Goal: Information Seeking & Learning: Learn about a topic

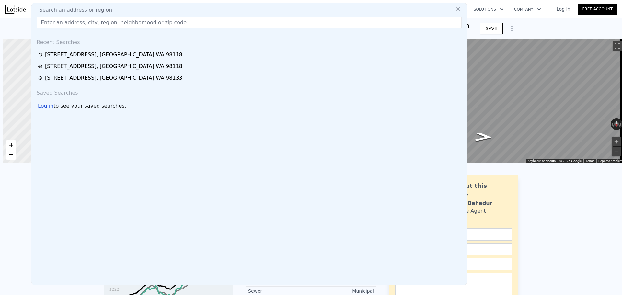
scroll to position [0, 3]
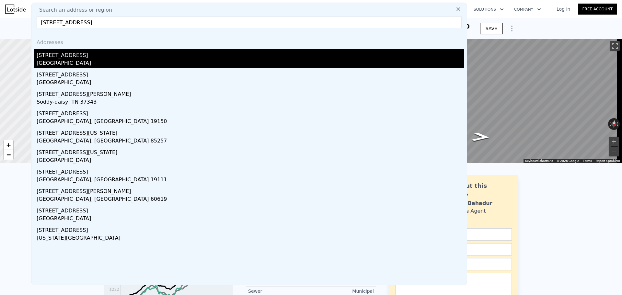
type input "[STREET_ADDRESS]"
click at [98, 54] on div "[STREET_ADDRESS]" at bounding box center [251, 54] width 428 height 10
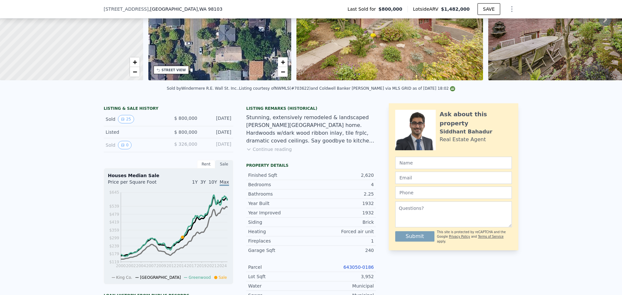
scroll to position [95, 0]
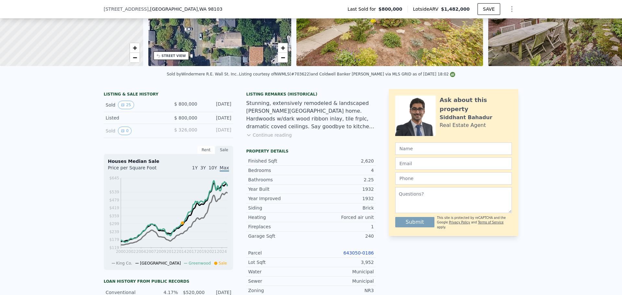
click at [357, 256] on link "643050-0186" at bounding box center [359, 253] width 30 height 5
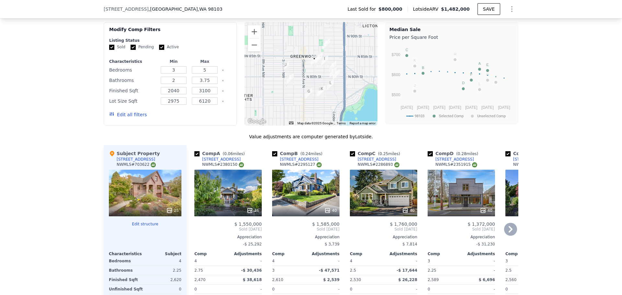
scroll to position [614, 0]
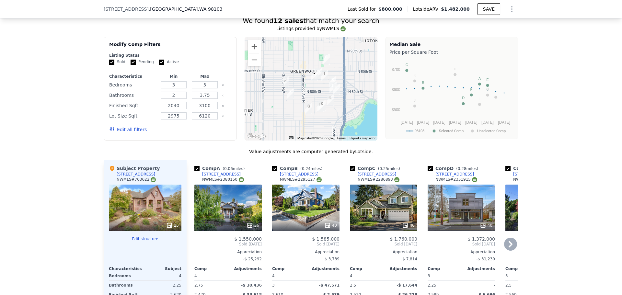
click at [507, 250] on icon at bounding box center [510, 244] width 13 height 13
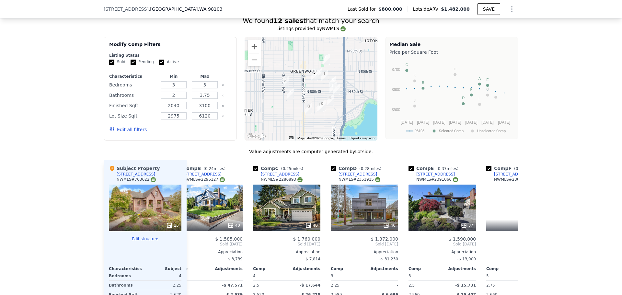
scroll to position [0, 156]
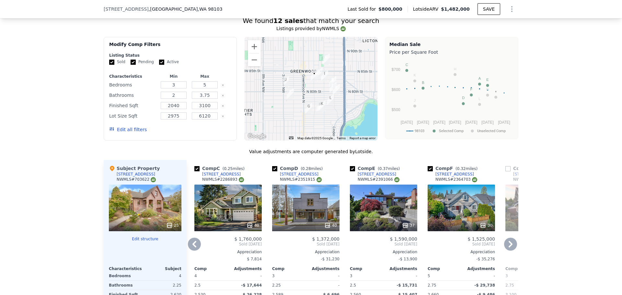
click at [511, 251] on icon at bounding box center [510, 244] width 13 height 13
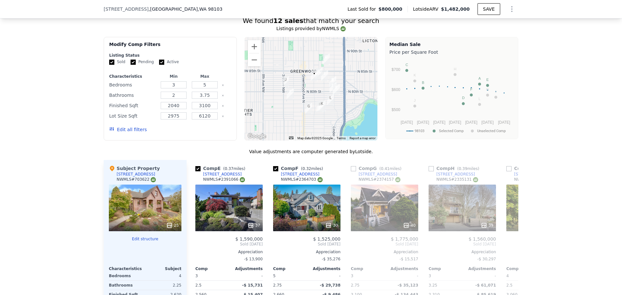
scroll to position [0, 311]
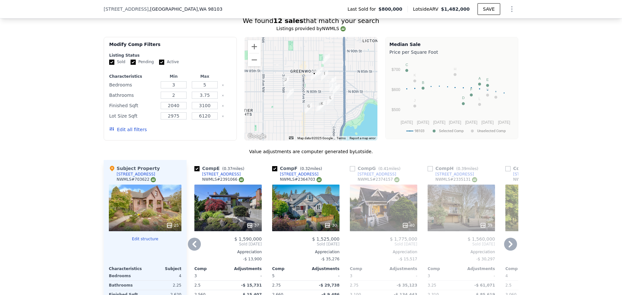
click at [510, 248] on icon at bounding box center [510, 244] width 13 height 13
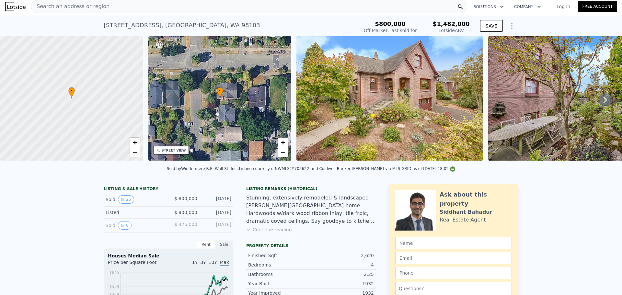
scroll to position [2, 0]
click at [114, 8] on div "Search an address or region" at bounding box center [249, 6] width 436 height 13
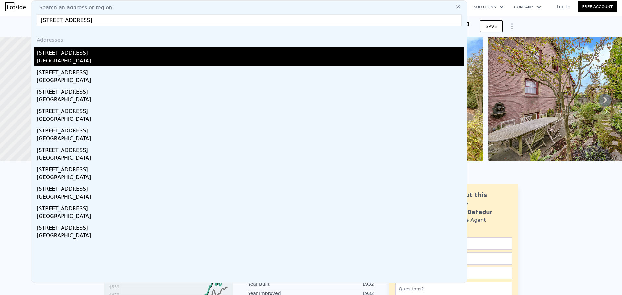
type input "[STREET_ADDRESS]"
click at [97, 55] on div "[STREET_ADDRESS]" at bounding box center [251, 52] width 428 height 10
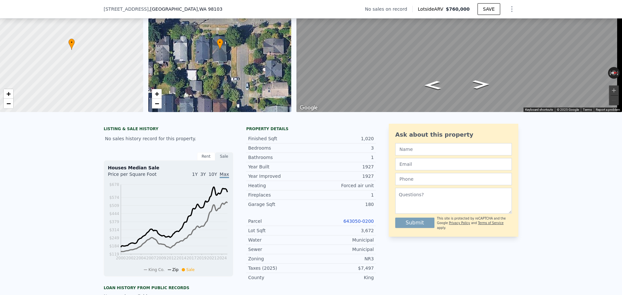
scroll to position [65, 0]
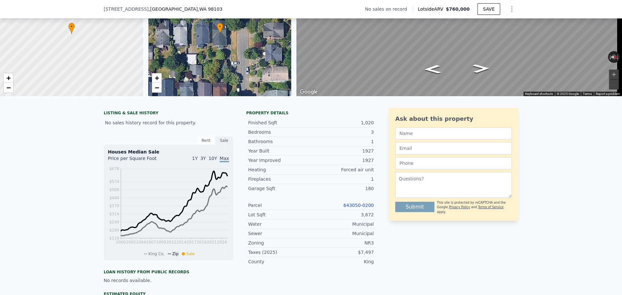
click at [356, 208] on link "643050-0200" at bounding box center [359, 205] width 30 height 5
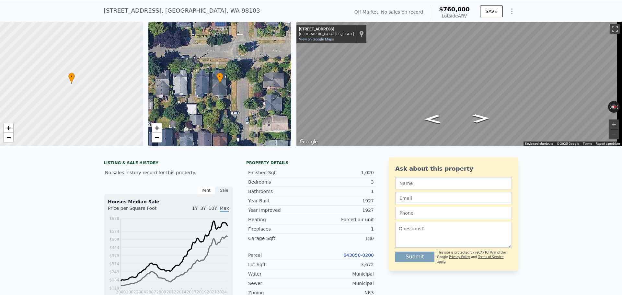
scroll to position [2, 0]
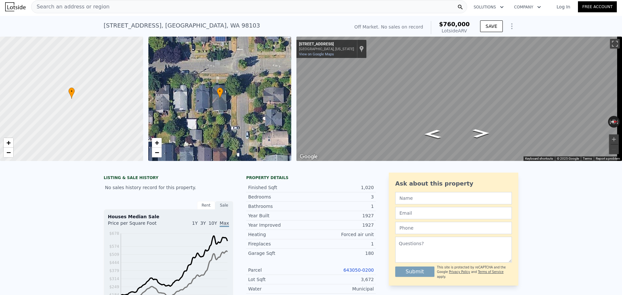
click at [97, 5] on span "Search an address or region" at bounding box center [70, 7] width 78 height 8
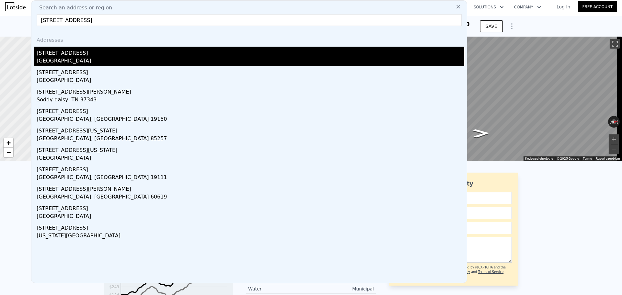
type input "[STREET_ADDRESS]"
click at [92, 57] on div "[GEOGRAPHIC_DATA]" at bounding box center [251, 61] width 428 height 9
type input "3"
type input "5"
type input "2"
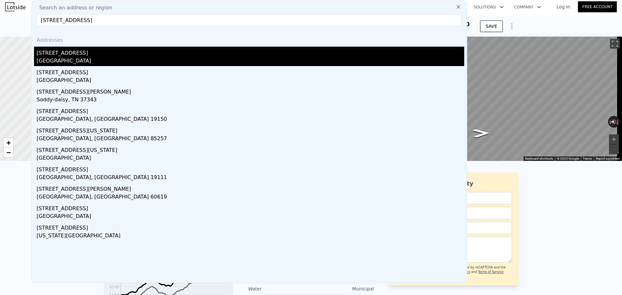
type input "3.75"
type input "2040"
type input "3100"
type input "2975"
type input "6120"
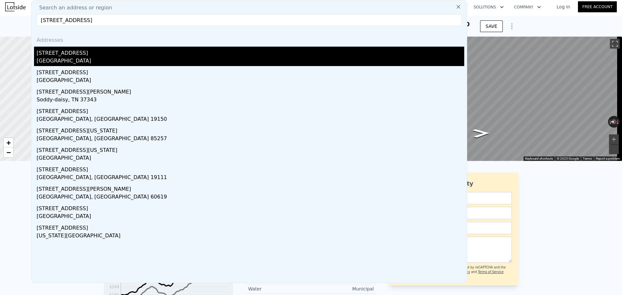
type input "$ 1,482,000"
type input "8"
type input "$ 499,918"
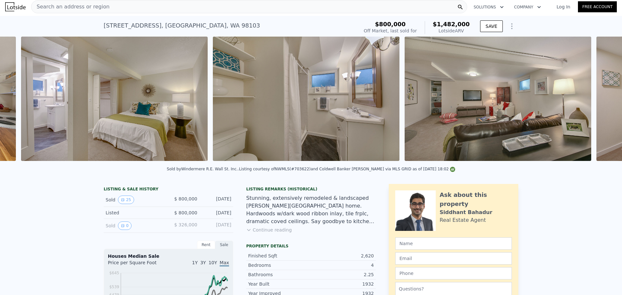
scroll to position [0, 3557]
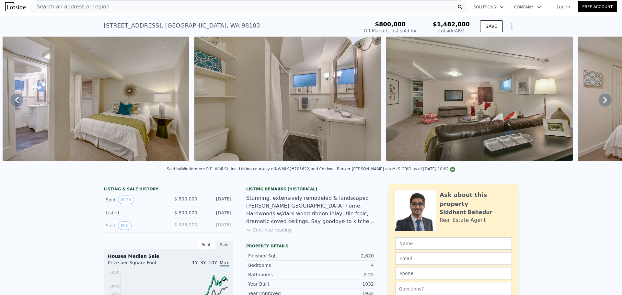
drag, startPoint x: 133, startPoint y: 6, endPoint x: 85, endPoint y: 2, distance: 47.9
click at [85, 2] on div "Search an address or region" at bounding box center [70, 7] width 78 height 12
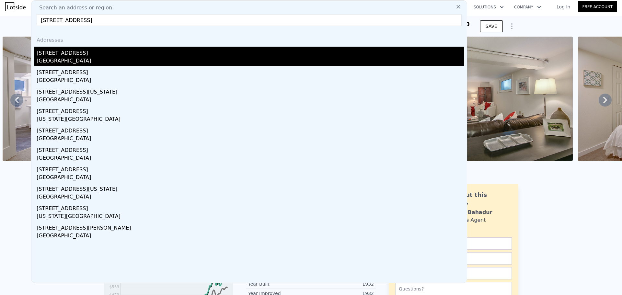
type input "[STREET_ADDRESS]"
click at [89, 52] on div "[STREET_ADDRESS]" at bounding box center [251, 52] width 428 height 10
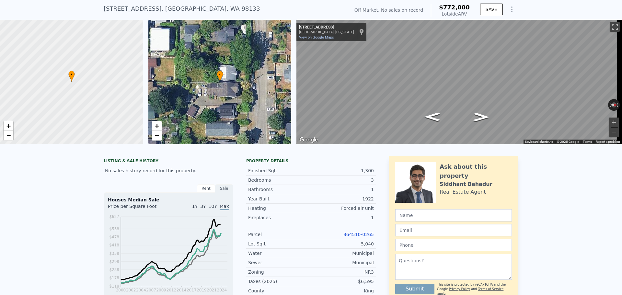
scroll to position [32, 0]
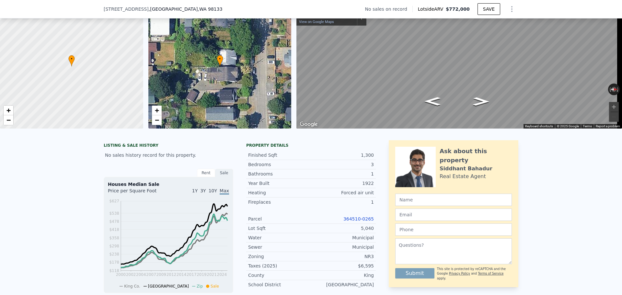
click at [350, 222] on link "364510-0265" at bounding box center [359, 219] width 30 height 5
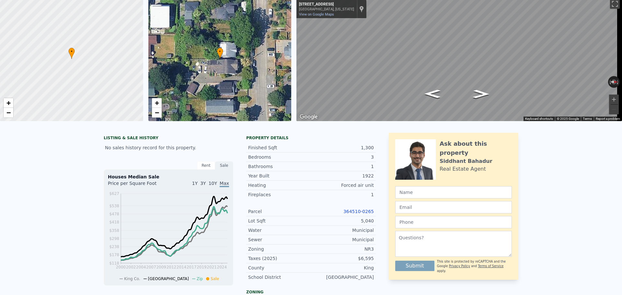
scroll to position [0, 0]
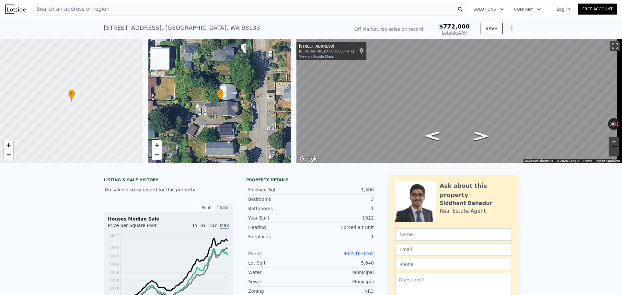
click at [128, 11] on div "Search an address or region" at bounding box center [249, 9] width 436 height 13
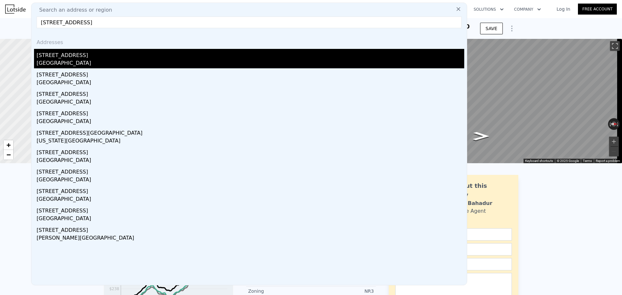
type input "[STREET_ADDRESS]"
click at [112, 57] on div "[STREET_ADDRESS]" at bounding box center [251, 54] width 428 height 10
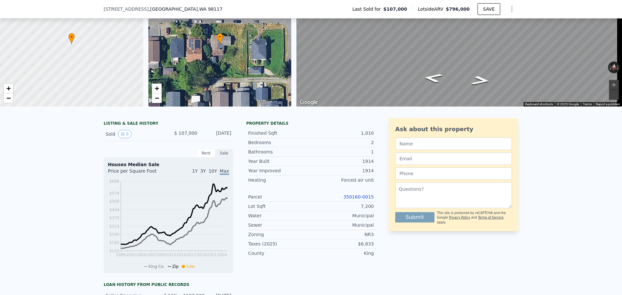
scroll to position [63, 0]
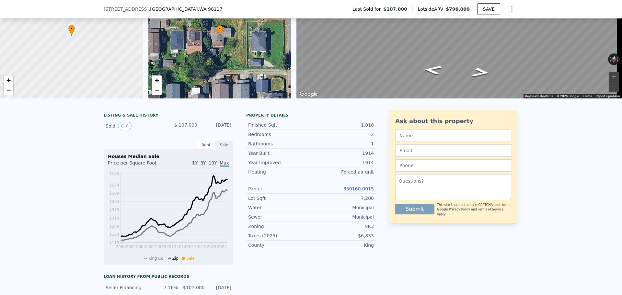
click at [355, 192] on link "350160-0015" at bounding box center [359, 188] width 30 height 5
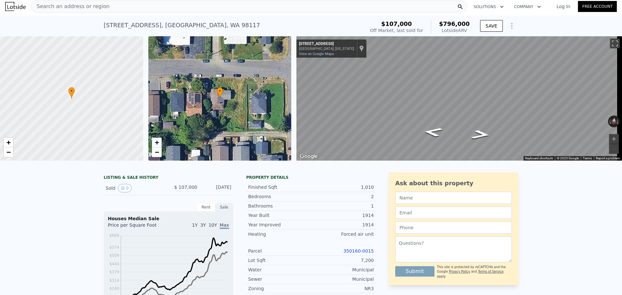
scroll to position [2, 0]
click at [88, 6] on span "Search an address or region" at bounding box center [70, 7] width 78 height 8
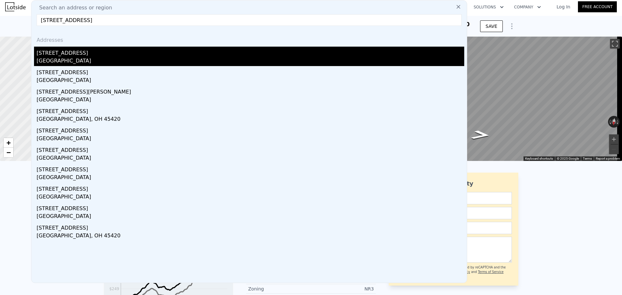
type input "[STREET_ADDRESS]"
click at [85, 50] on div "[STREET_ADDRESS]" at bounding box center [251, 52] width 428 height 10
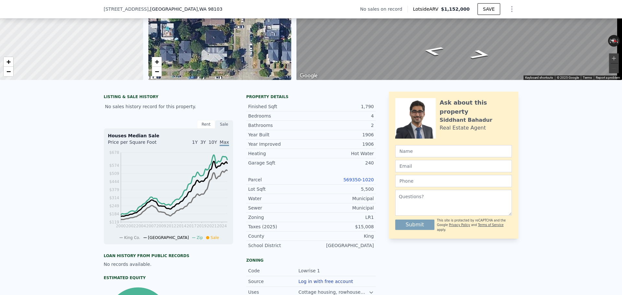
scroll to position [97, 0]
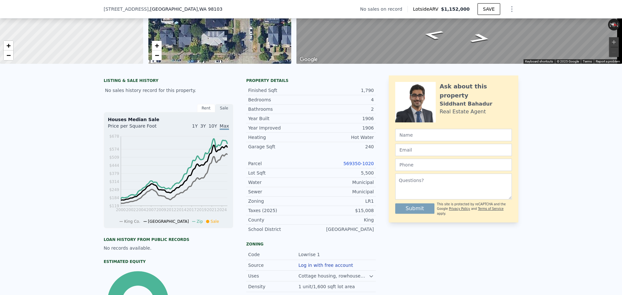
click at [352, 166] on link "569350-1020" at bounding box center [359, 163] width 30 height 5
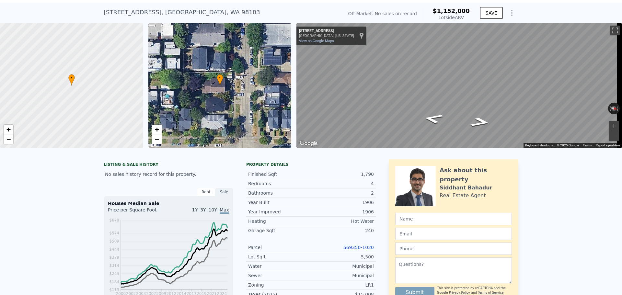
scroll to position [2, 0]
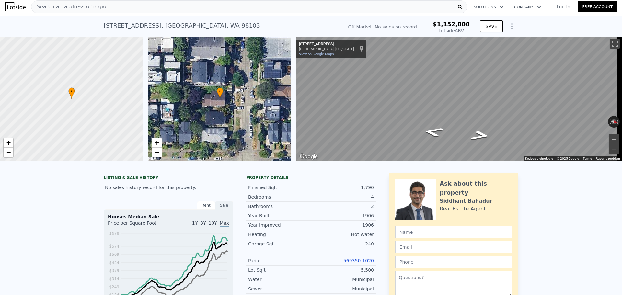
click at [81, 9] on span "Search an address or region" at bounding box center [70, 7] width 78 height 8
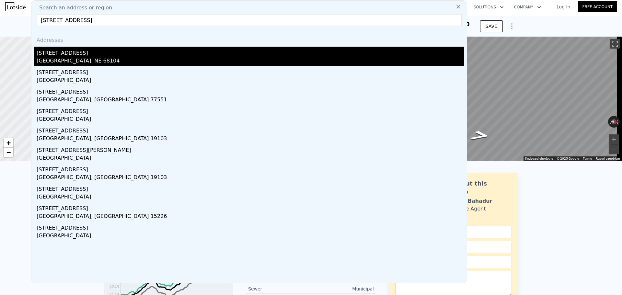
type input "[STREET_ADDRESS]"
click at [87, 60] on div "[GEOGRAPHIC_DATA], NE 68104" at bounding box center [251, 61] width 428 height 9
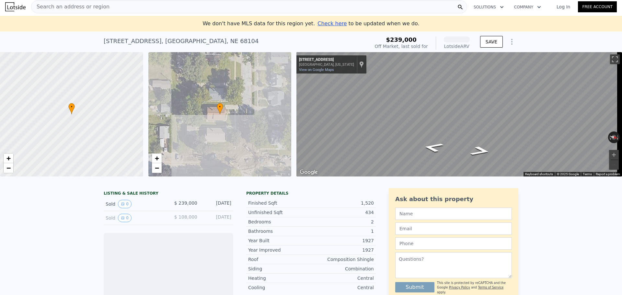
click at [105, 8] on div "Search an address or region" at bounding box center [249, 6] width 436 height 13
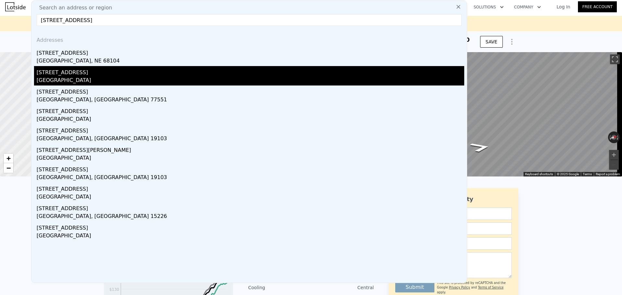
type input "[STREET_ADDRESS]"
click at [88, 81] on div "[GEOGRAPHIC_DATA]" at bounding box center [251, 80] width 428 height 9
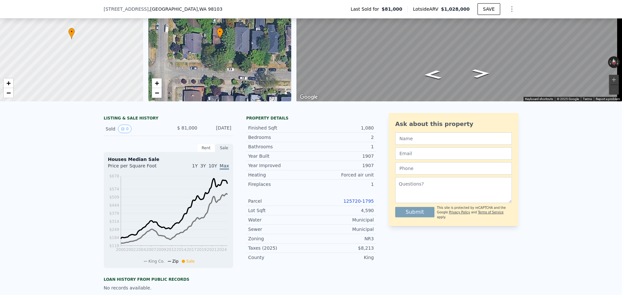
scroll to position [65, 0]
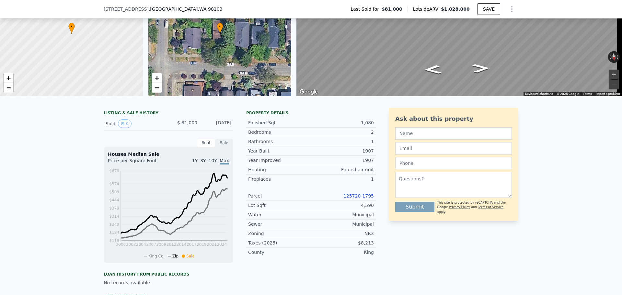
click at [360, 199] on link "125720-1795" at bounding box center [359, 196] width 30 height 5
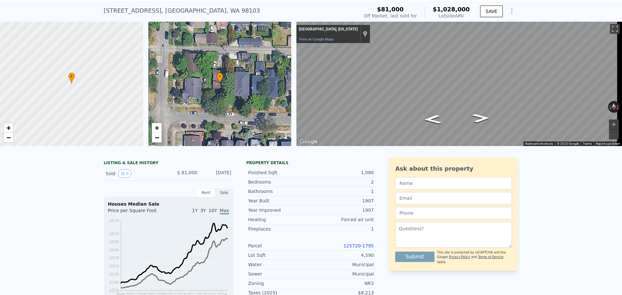
scroll to position [2, 0]
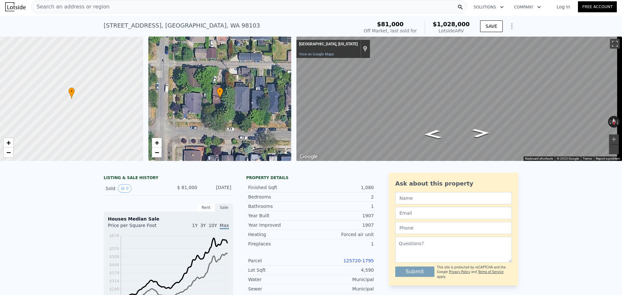
click at [97, 6] on span "Search an address or region" at bounding box center [70, 7] width 78 height 8
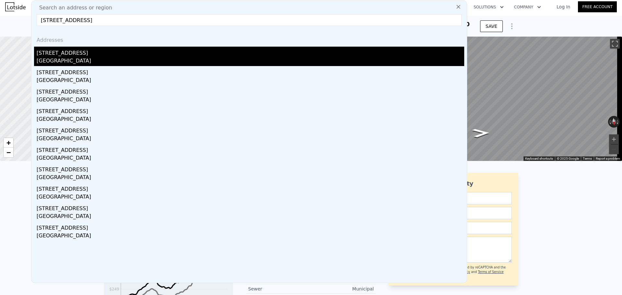
type input "[STREET_ADDRESS]"
click at [95, 54] on div "[STREET_ADDRESS]" at bounding box center [251, 52] width 428 height 10
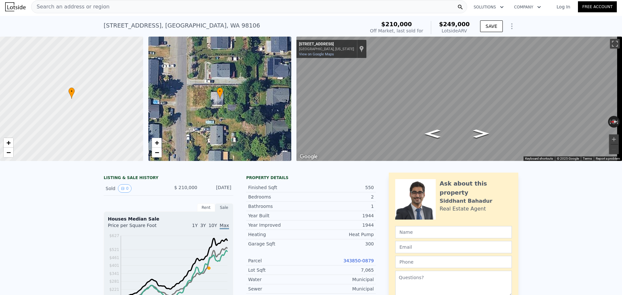
click at [361, 264] on link "343850-0879" at bounding box center [359, 260] width 30 height 5
click at [357, 264] on link "343850-0879" at bounding box center [359, 260] width 30 height 5
click at [97, 10] on span "Search an address or region" at bounding box center [70, 7] width 78 height 8
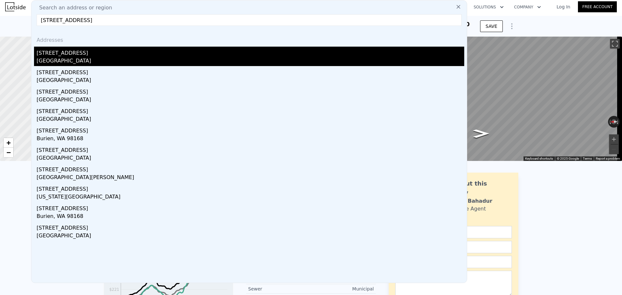
type input "[STREET_ADDRESS]"
click at [92, 55] on div "[STREET_ADDRESS]" at bounding box center [251, 52] width 428 height 10
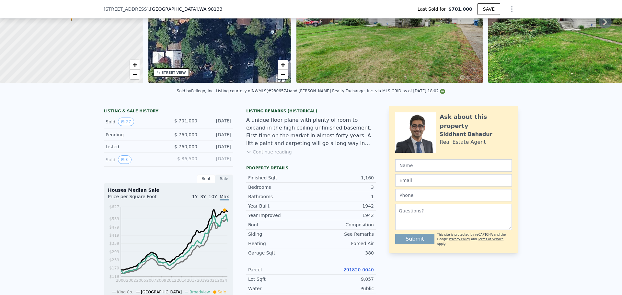
scroll to position [97, 0]
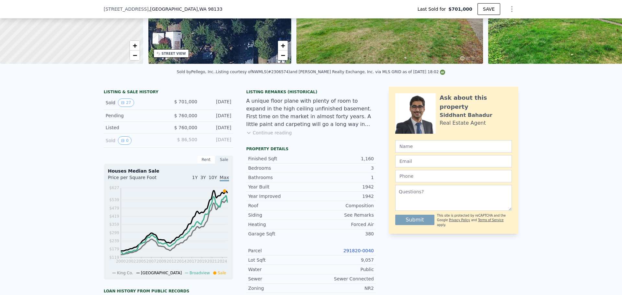
click at [353, 253] on link "291820-0040" at bounding box center [359, 250] width 30 height 5
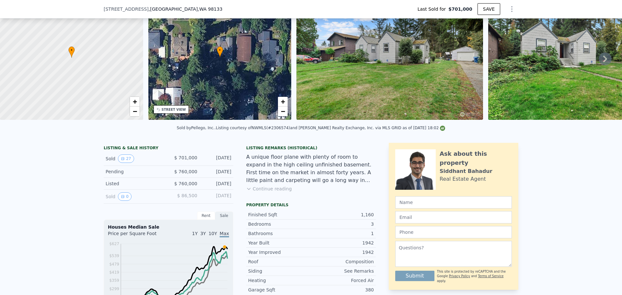
scroll to position [2, 0]
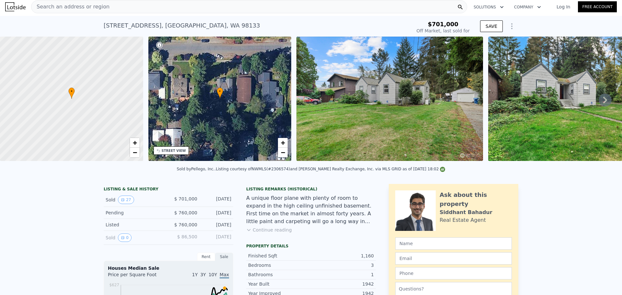
type input "$ 724,000"
type input "-$ 79,916"
click at [114, 11] on div "Search an address or region" at bounding box center [249, 6] width 436 height 13
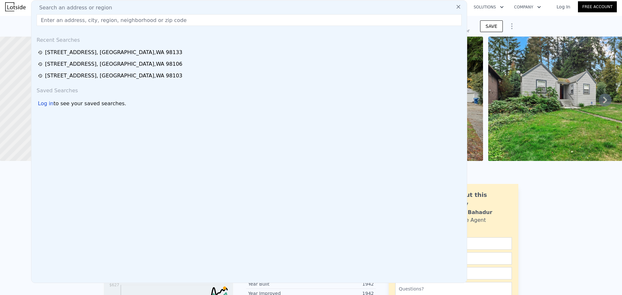
drag, startPoint x: 114, startPoint y: 11, endPoint x: 118, endPoint y: 17, distance: 7.6
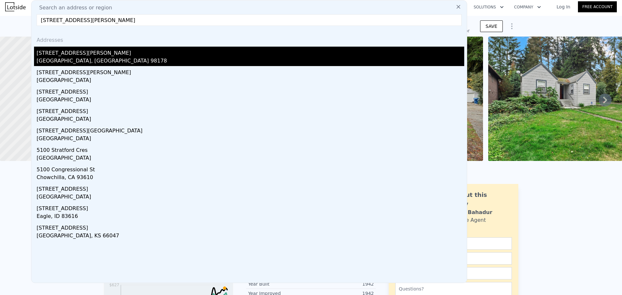
type input "[STREET_ADDRESS][PERSON_NAME]"
click at [121, 59] on div "[GEOGRAPHIC_DATA], [GEOGRAPHIC_DATA] 98178" at bounding box center [251, 61] width 428 height 9
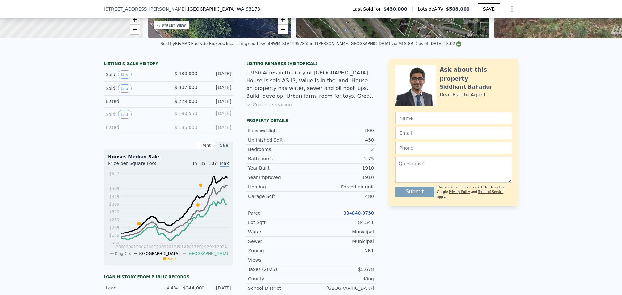
scroll to position [130, 0]
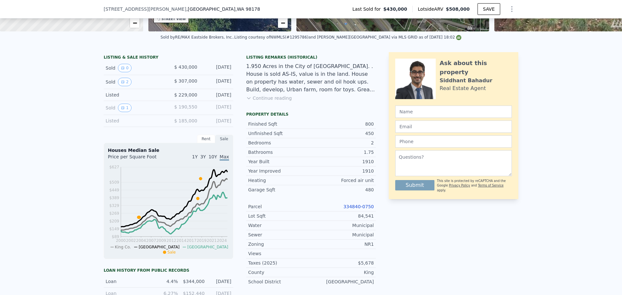
click at [360, 209] on link "334840-0750" at bounding box center [359, 206] width 30 height 5
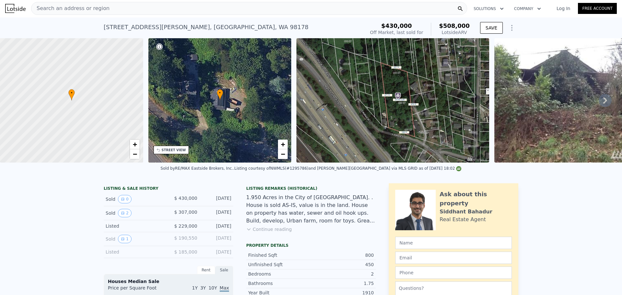
scroll to position [0, 0]
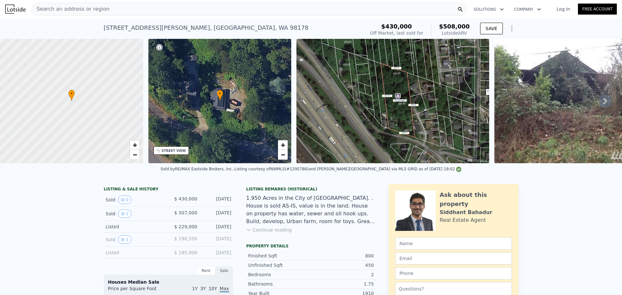
click at [83, 6] on span "Search an address or region" at bounding box center [70, 9] width 78 height 8
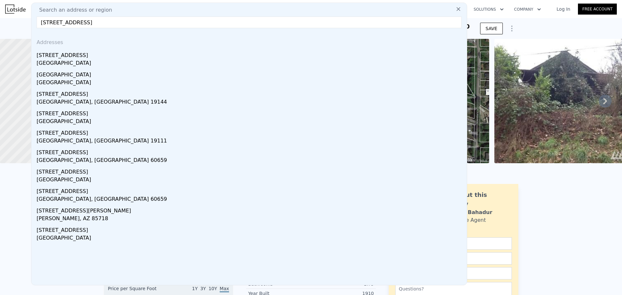
type input "[STREET_ADDRESS]"
click at [88, 55] on div "[STREET_ADDRESS]" at bounding box center [251, 54] width 428 height 10
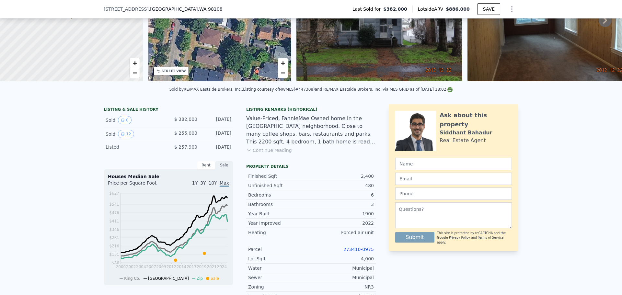
scroll to position [95, 0]
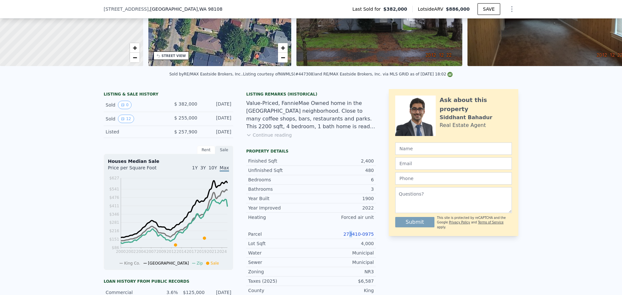
click at [354, 237] on div "Parcel 273410-0975" at bounding box center [311, 234] width 130 height 9
click at [355, 237] on link "273410-0975" at bounding box center [359, 234] width 30 height 5
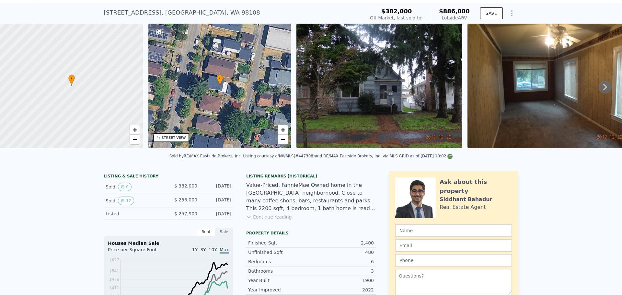
scroll to position [2, 0]
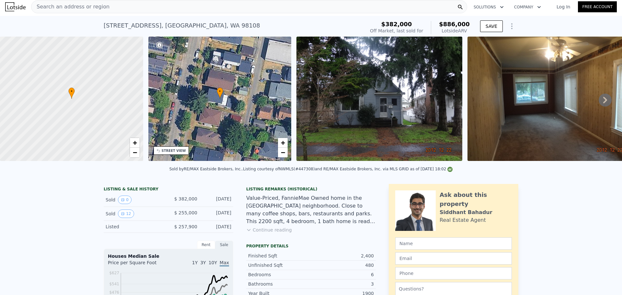
click at [104, 11] on div "Search an address or region" at bounding box center [249, 6] width 436 height 13
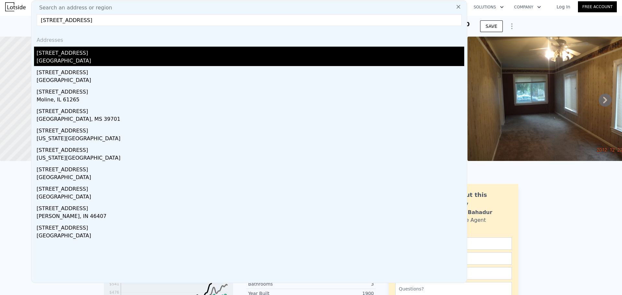
type input "[STREET_ADDRESS]"
click at [104, 57] on div "[GEOGRAPHIC_DATA]" at bounding box center [251, 61] width 428 height 9
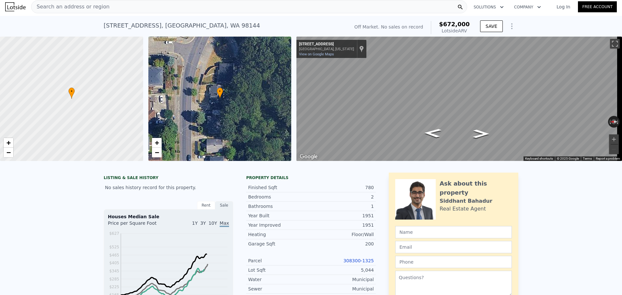
click at [352, 264] on link "308300-1325" at bounding box center [359, 260] width 30 height 5
click at [113, 10] on div "Search an address or region" at bounding box center [249, 6] width 436 height 13
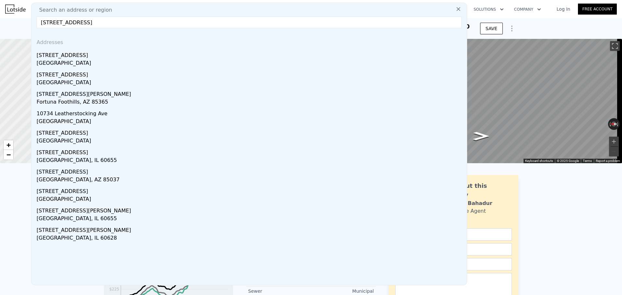
click at [111, 24] on input "[STREET_ADDRESS]" at bounding box center [249, 23] width 425 height 12
click at [110, 24] on input "[STREET_ADDRESS]" at bounding box center [249, 23] width 425 height 12
paste input "[STREET_ADDRESS]"
type input "[STREET_ADDRESS]"
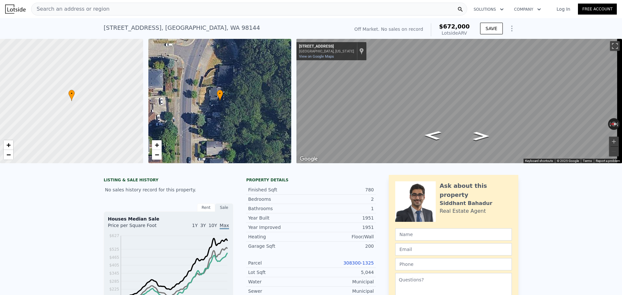
click at [102, 11] on div "Search an address or region" at bounding box center [249, 9] width 436 height 13
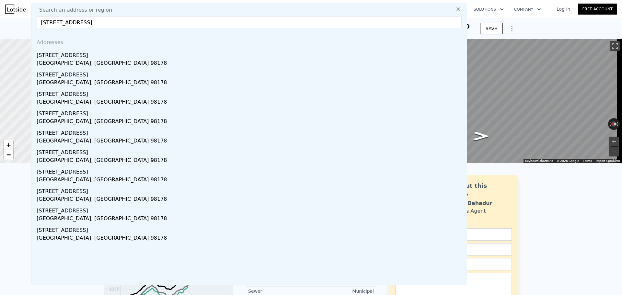
type input "[STREET_ADDRESS]"
click at [16, 28] on div "[STREET_ADDRESS] No sales on record (~ARV $672k ) Off Market. No sales on recor…" at bounding box center [311, 28] width 622 height 21
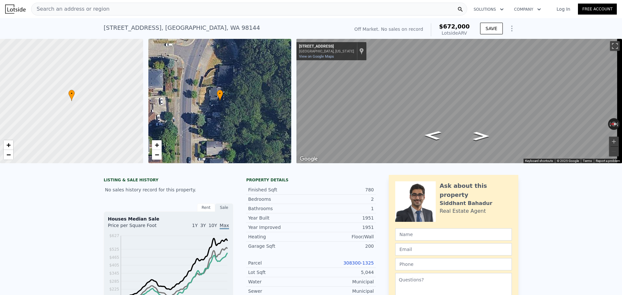
click at [104, 8] on div "Search an address or region" at bounding box center [249, 9] width 436 height 13
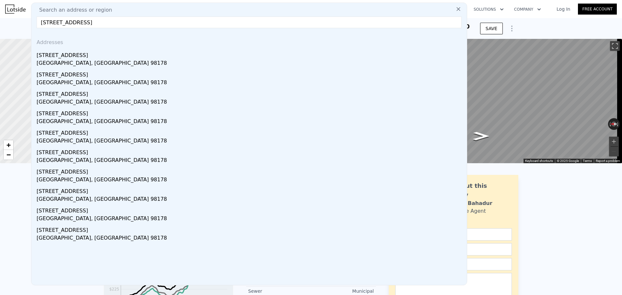
click at [123, 25] on input "[STREET_ADDRESS]" at bounding box center [249, 23] width 425 height 12
paste input "[STREET_ADDRESS]"
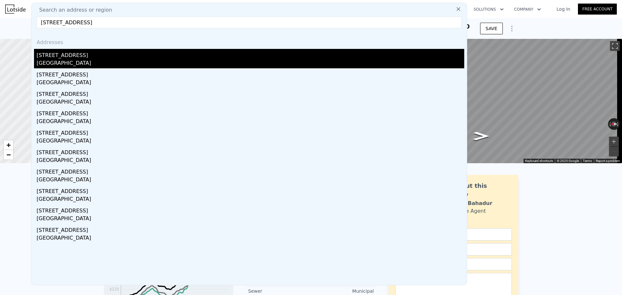
type input "[STREET_ADDRESS]"
click at [91, 65] on div "[GEOGRAPHIC_DATA]" at bounding box center [251, 63] width 428 height 9
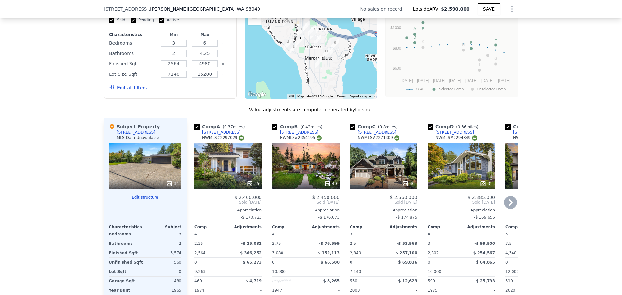
scroll to position [549, 0]
